Goal: Task Accomplishment & Management: Manage account settings

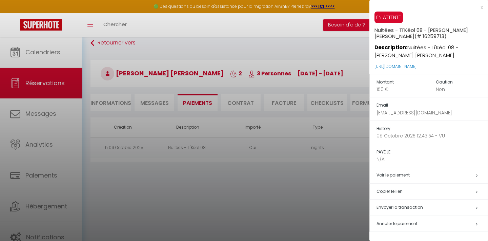
click at [321, 29] on div at bounding box center [244, 120] width 488 height 241
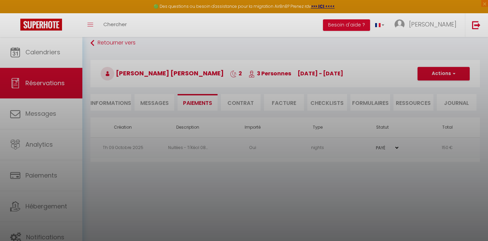
scroll to position [37, 0]
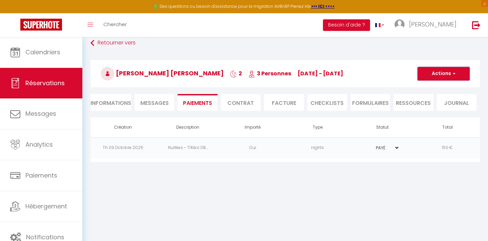
click at [442, 73] on button "Actions" at bounding box center [444, 74] width 52 height 14
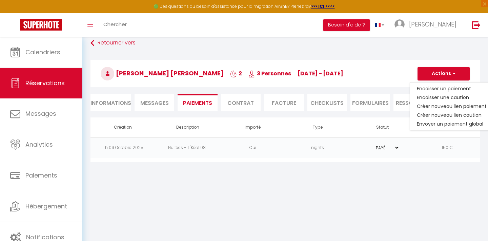
click at [353, 195] on body "🟢 Des questions ou besoin d'assistance pour la migration AirBnB? Prenez rdv >>>…" at bounding box center [244, 120] width 488 height 241
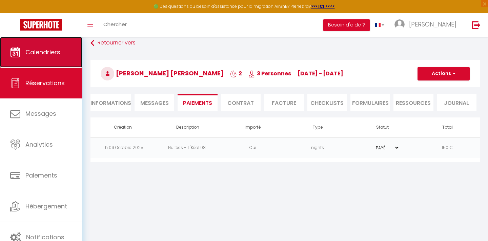
click at [48, 55] on span "Calendriers" at bounding box center [42, 52] width 35 height 8
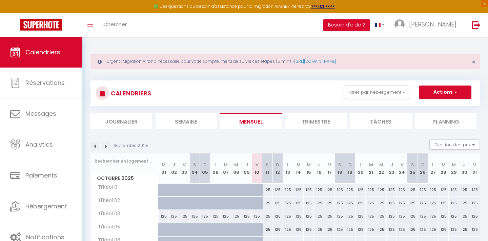
scroll to position [116, 0]
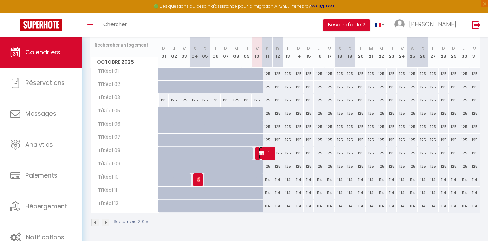
click at [266, 154] on span "[PERSON_NAME] [PERSON_NAME]" at bounding box center [266, 152] width 14 height 13
select select "OK"
select select "KO"
select select "0"
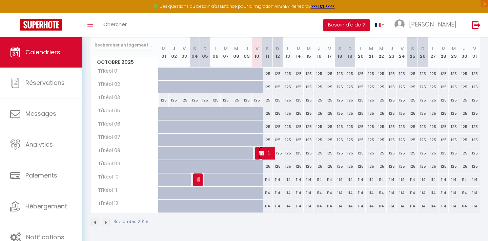
select select "1"
select select
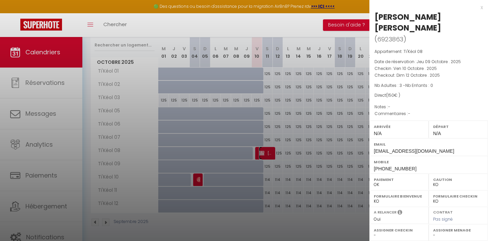
scroll to position [97, 0]
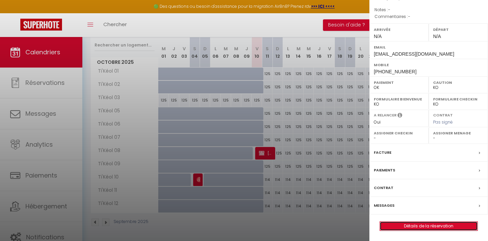
click at [425, 225] on link "Détails de la réservation" at bounding box center [429, 225] width 98 height 9
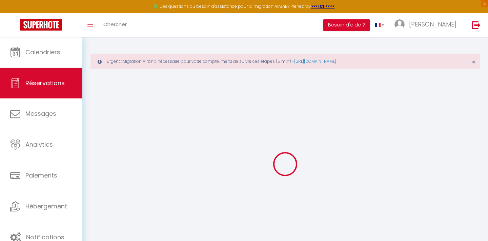
type input "[PERSON_NAME]"
type input "[EMAIL_ADDRESS][DOMAIN_NAME]"
type input "[PHONE_NUMBER]"
select select "FR"
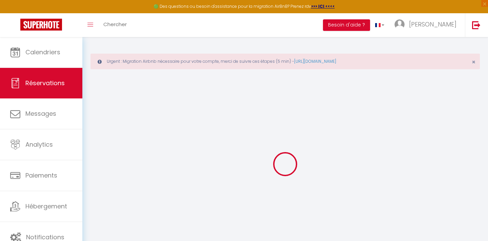
select select "42407"
select select "1"
type input "Ven 10 Octobre 2025"
select select
type input "Dim 12 Octobre 2025"
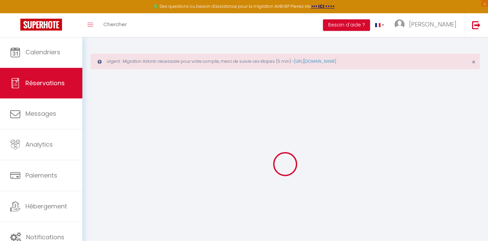
select select
type input "3"
select select "12"
select select
type input "150"
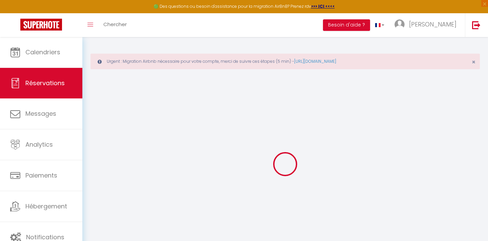
checkbox input "false"
type input "0"
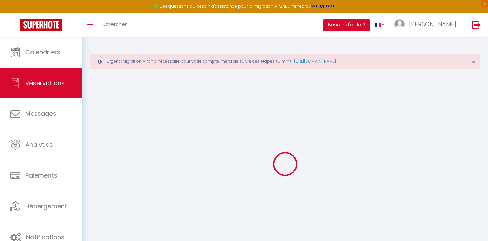
select select
select select "14"
checkbox input "false"
select select
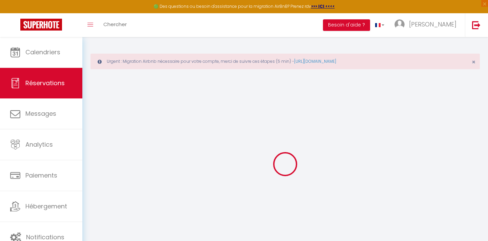
select select
checkbox input "false"
select select
checkbox input "false"
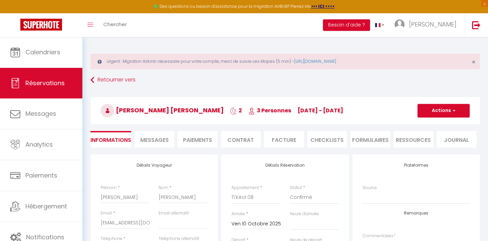
select select
checkbox input "false"
select select
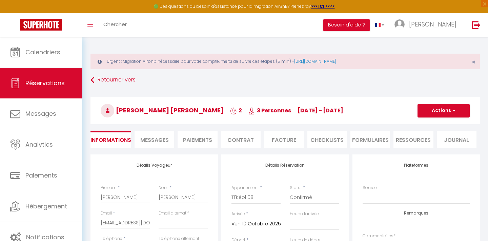
click at [445, 102] on h3 "[PERSON_NAME] [PERSON_NAME] 2 3 Personnes [DATE] - [DATE]" at bounding box center [286, 110] width 390 height 27
click at [445, 105] on button "Actions" at bounding box center [444, 111] width 52 height 14
click at [436, 143] on link "Supprimer" at bounding box center [437, 143] width 54 height 9
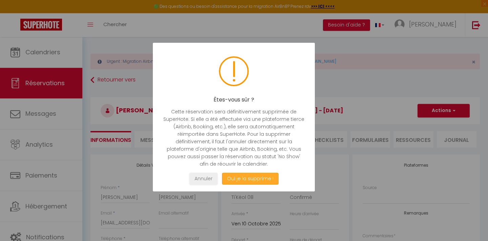
click at [244, 181] on button "Oui je la supprime !" at bounding box center [250, 179] width 57 height 12
select select "not_cancelled"
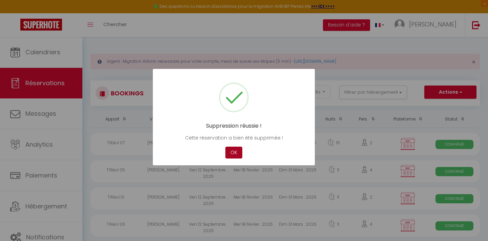
click at [237, 155] on button "OK" at bounding box center [233, 152] width 17 height 12
